Goal: Find specific page/section: Find specific page/section

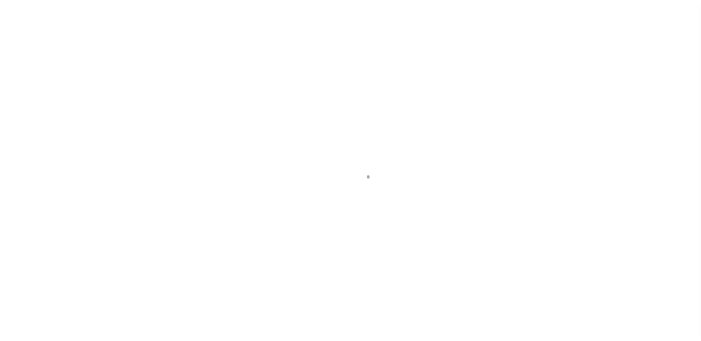
scroll to position [18, 0]
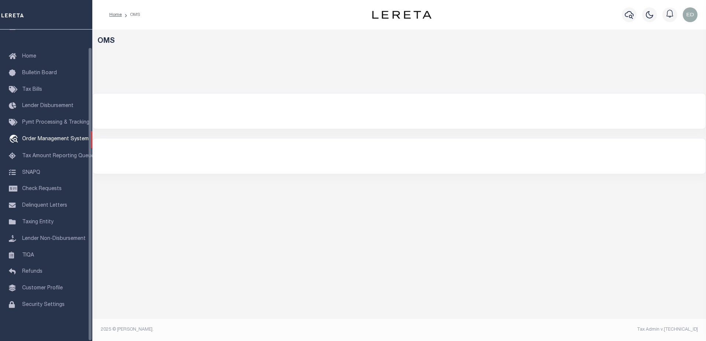
select select "200"
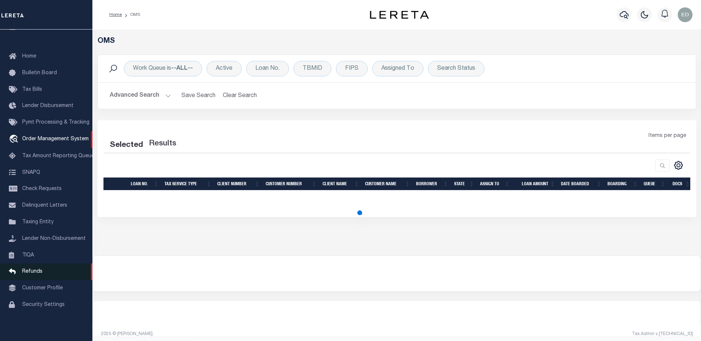
select select "200"
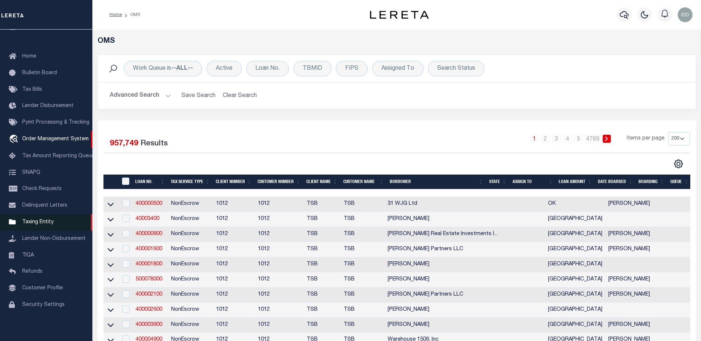
click at [38, 222] on span "Taxing Entity" at bounding box center [37, 222] width 31 height 5
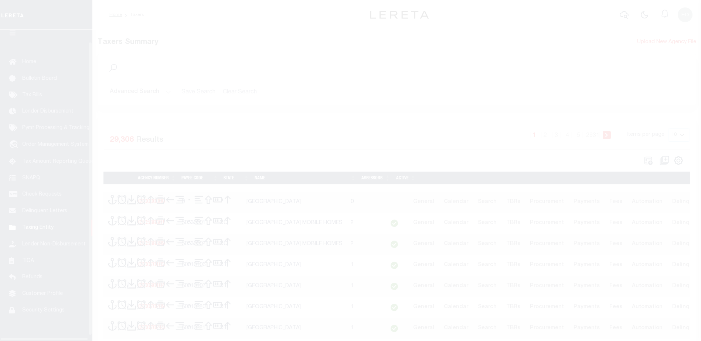
scroll to position [18, 0]
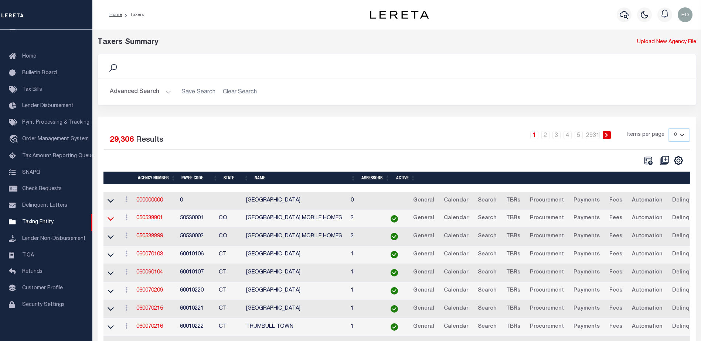
click at [109, 219] on icon at bounding box center [111, 219] width 6 height 8
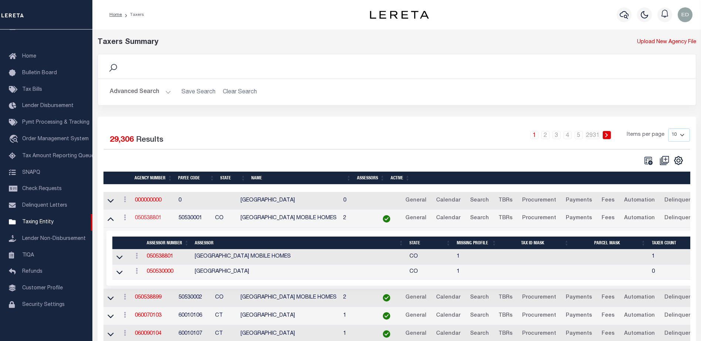
click at [151, 219] on link "050538801" at bounding box center [148, 218] width 27 height 5
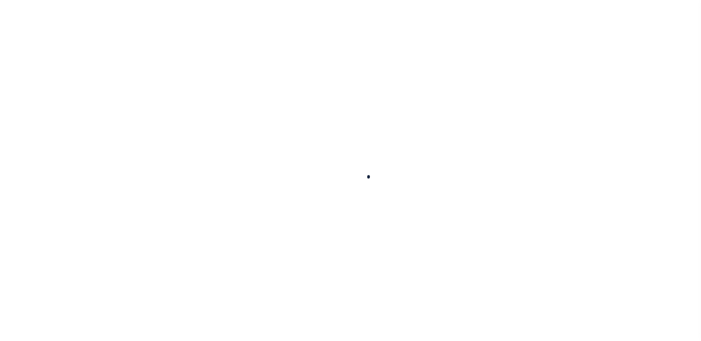
select select
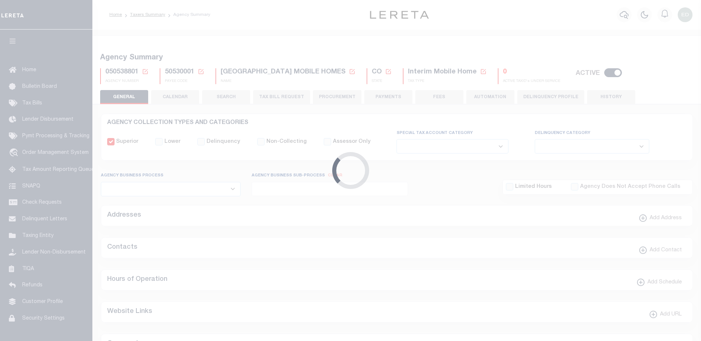
checkbox input "false"
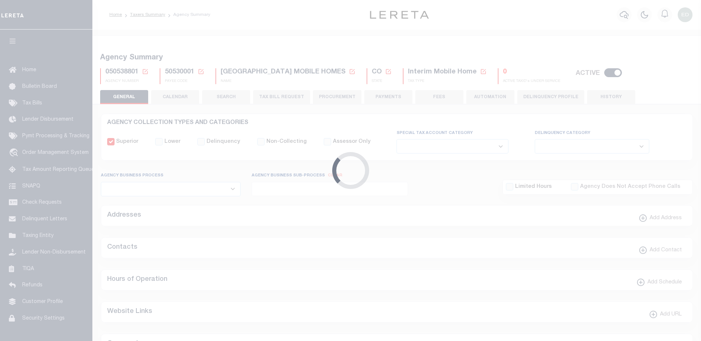
type input "810500000"
